Goal: Task Accomplishment & Management: Use online tool/utility

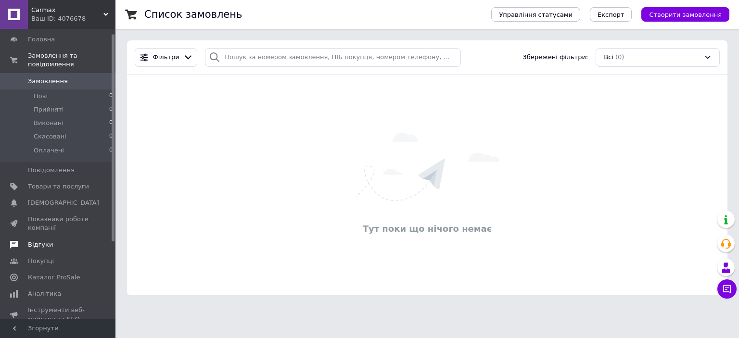
scroll to position [48, 0]
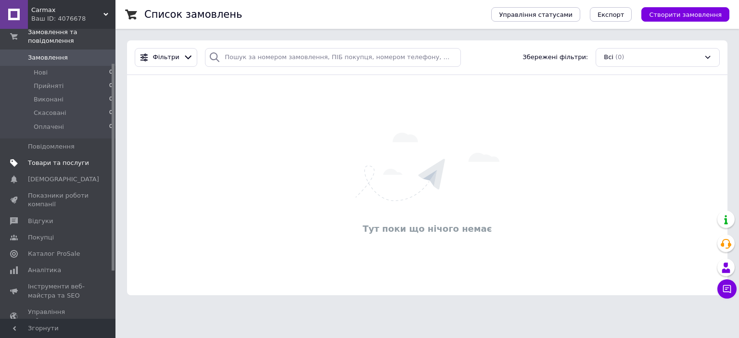
click at [63, 159] on span "Товари та послуги" at bounding box center [58, 163] width 61 height 9
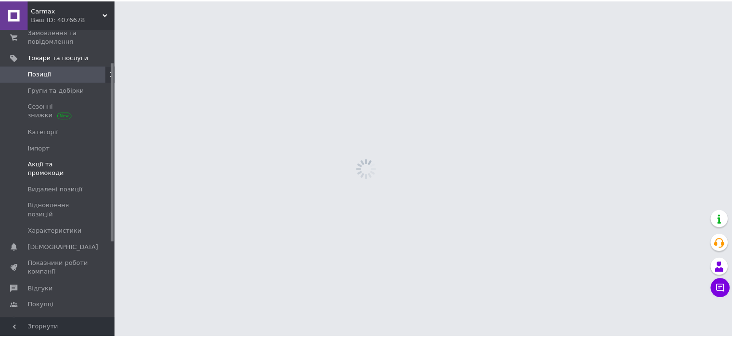
scroll to position [52, 0]
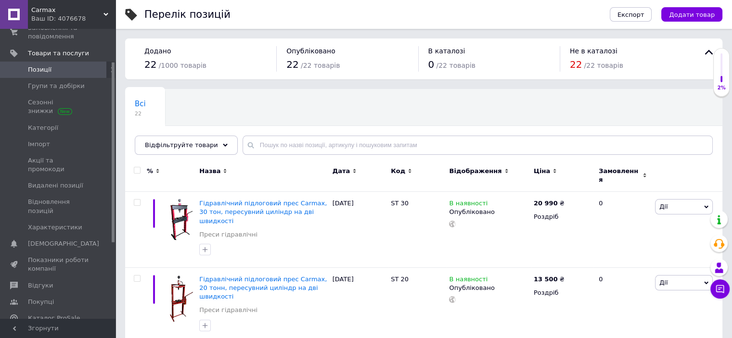
click at [653, 4] on div "Експорт Додати товар" at bounding box center [656, 14] width 132 height 29
click at [51, 142] on span "Імпорт" at bounding box center [58, 144] width 61 height 9
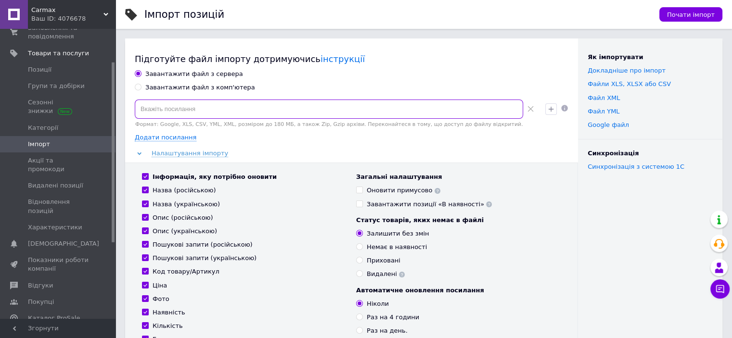
click at [196, 101] on input at bounding box center [329, 109] width 388 height 19
paste input "[URL][DOMAIN_NAME]"
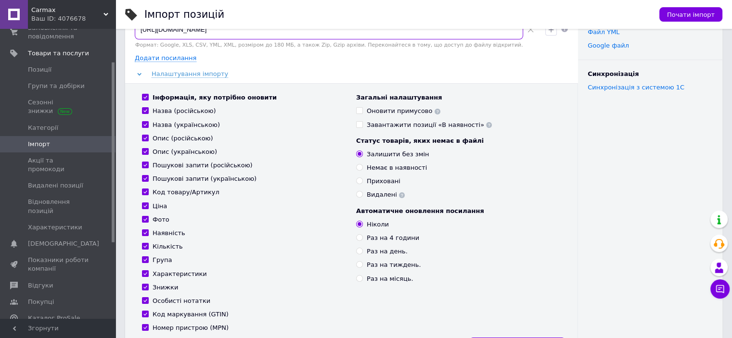
scroll to position [96, 0]
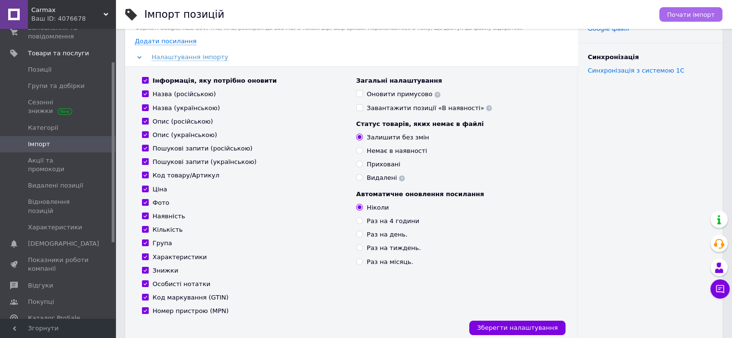
type input "[URL][DOMAIN_NAME]"
click at [686, 11] on span "Почати імпорт" at bounding box center [691, 14] width 48 height 7
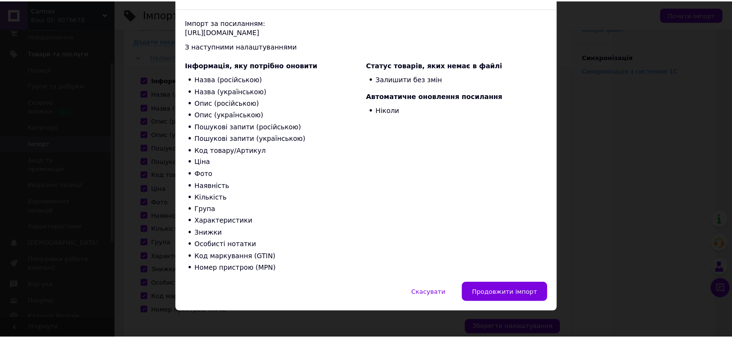
scroll to position [67, 0]
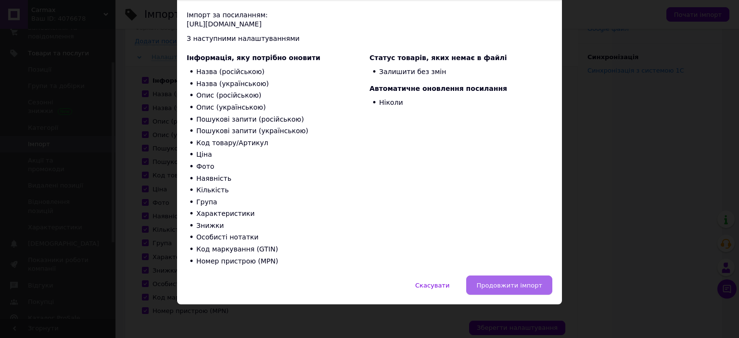
click at [514, 284] on span "Продовжити імпорт" at bounding box center [509, 285] width 66 height 7
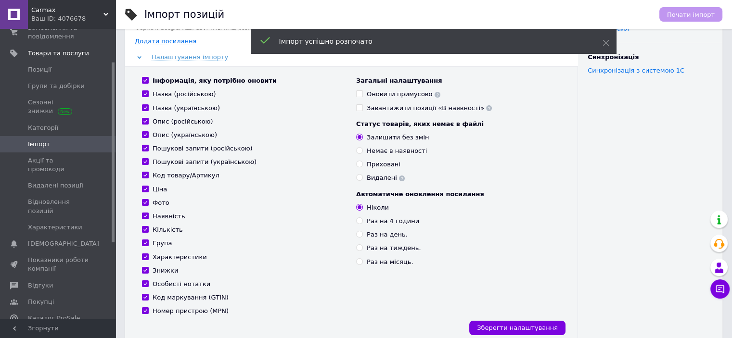
scroll to position [0, 0]
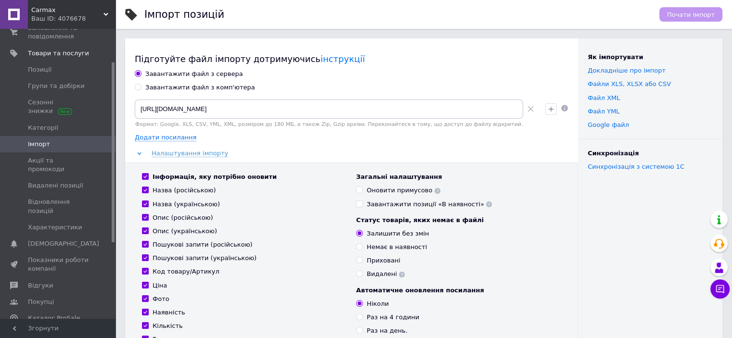
click at [481, 66] on div "Підготуйте файл імпорту дотримуючись інструкції Завантажити файл з сервера Зава…" at bounding box center [351, 239] width 453 height 403
click at [52, 69] on span "Позиції" at bounding box center [58, 69] width 61 height 9
